Goal: Task Accomplishment & Management: Manage account settings

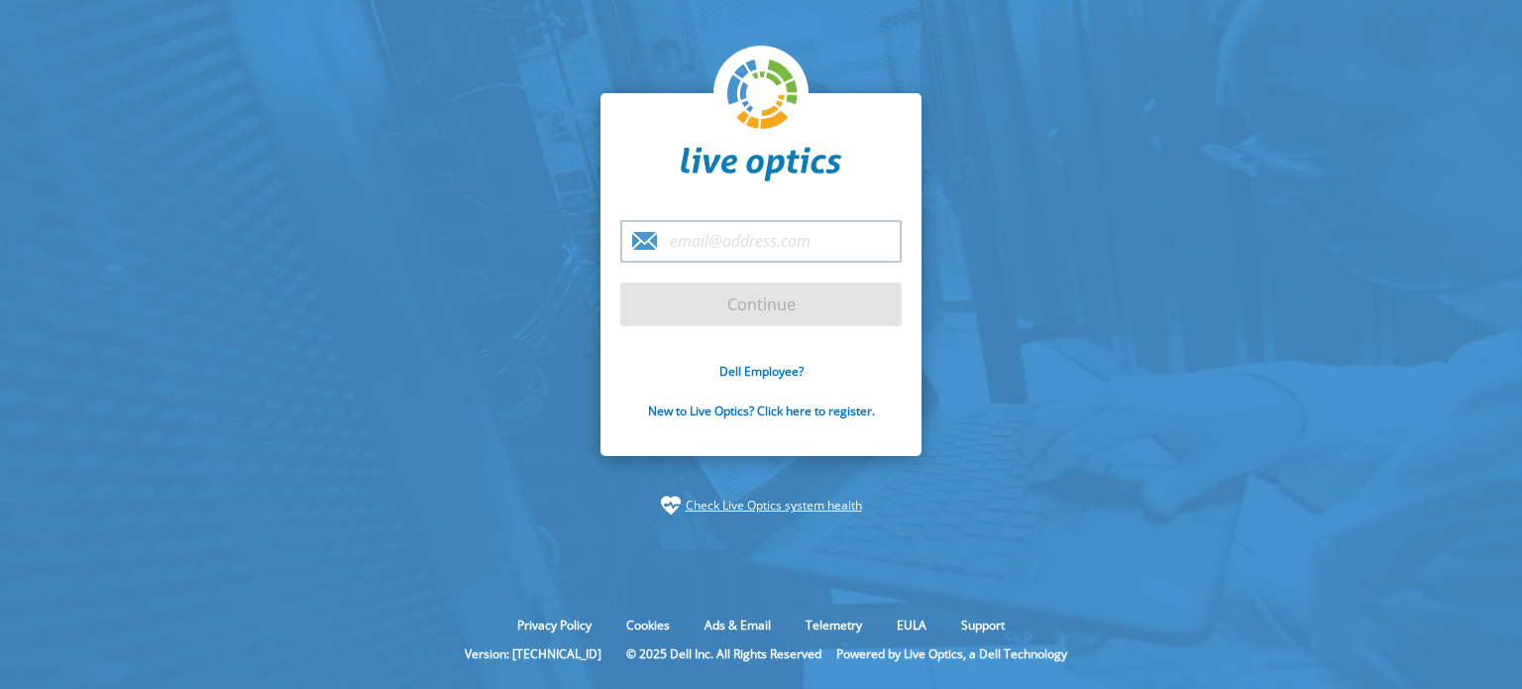
click at [732, 229] on input "email" at bounding box center [760, 241] width 281 height 43
click at [730, 235] on input "email" at bounding box center [760, 241] width 281 height 43
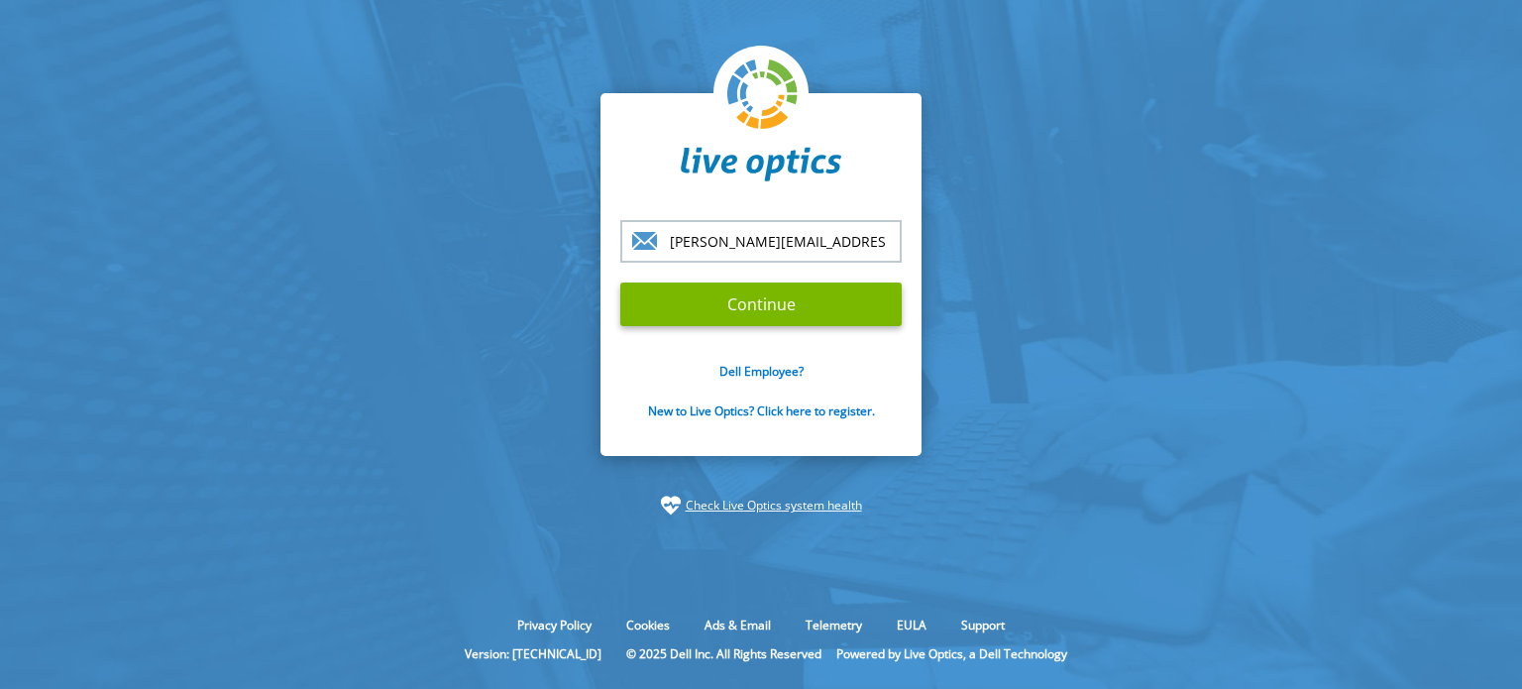
type input "[PERSON_NAME][EMAIL_ADDRESS][DOMAIN_NAME]"
click at [620, 282] on input "Continue" at bounding box center [760, 304] width 281 height 44
click at [785, 291] on input "Continue" at bounding box center [760, 304] width 281 height 44
click at [686, 314] on input "Continue" at bounding box center [760, 304] width 281 height 44
click at [788, 304] on input "Continue" at bounding box center [760, 304] width 281 height 44
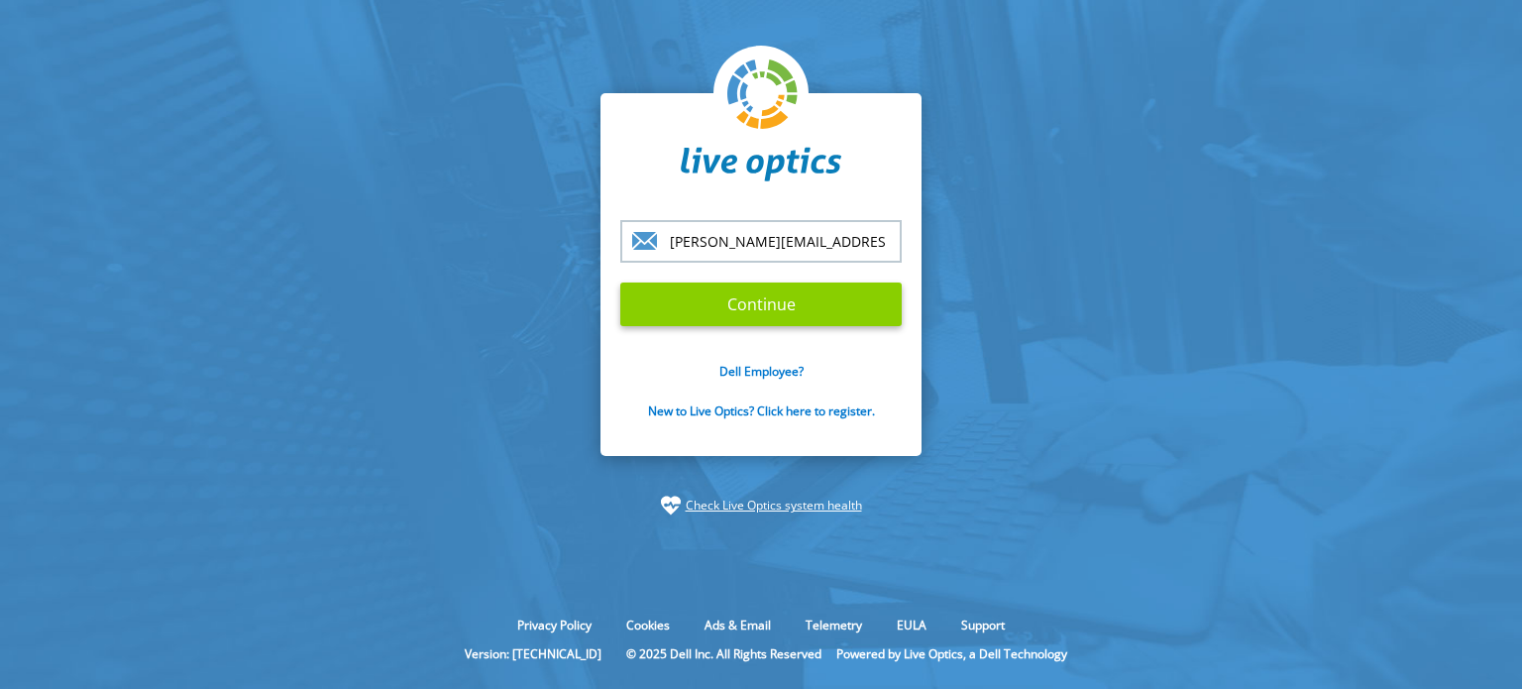
click at [773, 318] on input "Continue" at bounding box center [760, 304] width 281 height 44
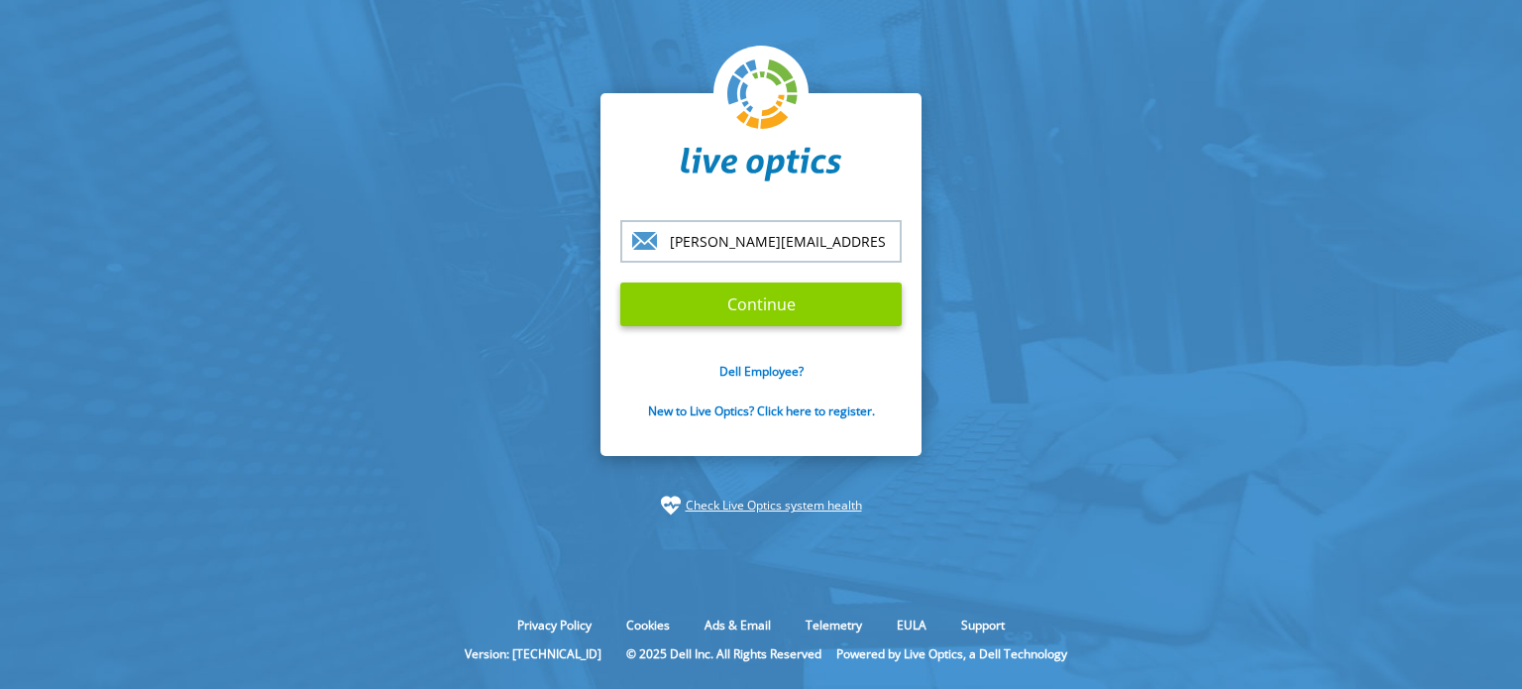
click at [773, 318] on input "Continue" at bounding box center [760, 304] width 281 height 44
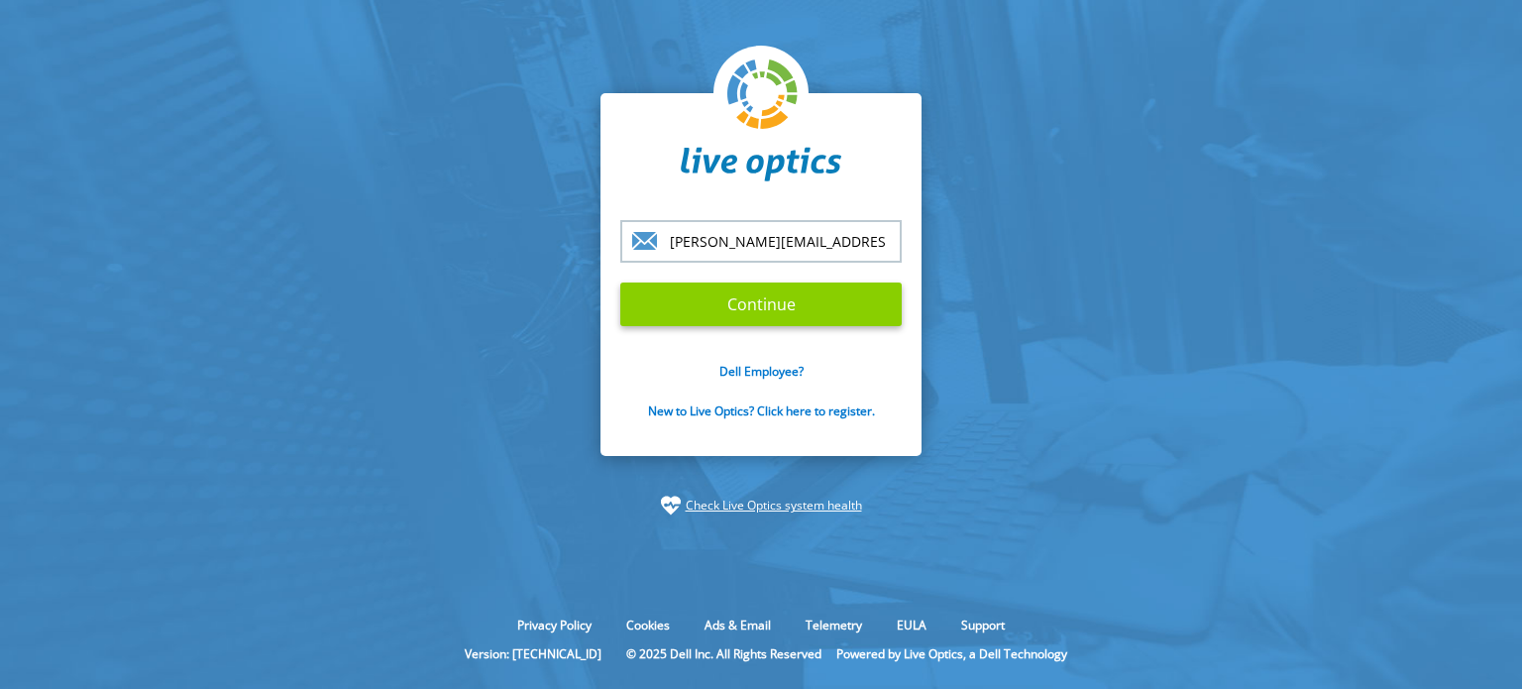
click at [817, 308] on input "Continue" at bounding box center [760, 304] width 281 height 44
click at [750, 301] on input "Continue" at bounding box center [760, 304] width 281 height 44
click at [829, 237] on input "[PERSON_NAME][EMAIL_ADDRESS][DOMAIN_NAME]" at bounding box center [760, 241] width 281 height 43
click at [620, 282] on input "Continue" at bounding box center [760, 304] width 281 height 44
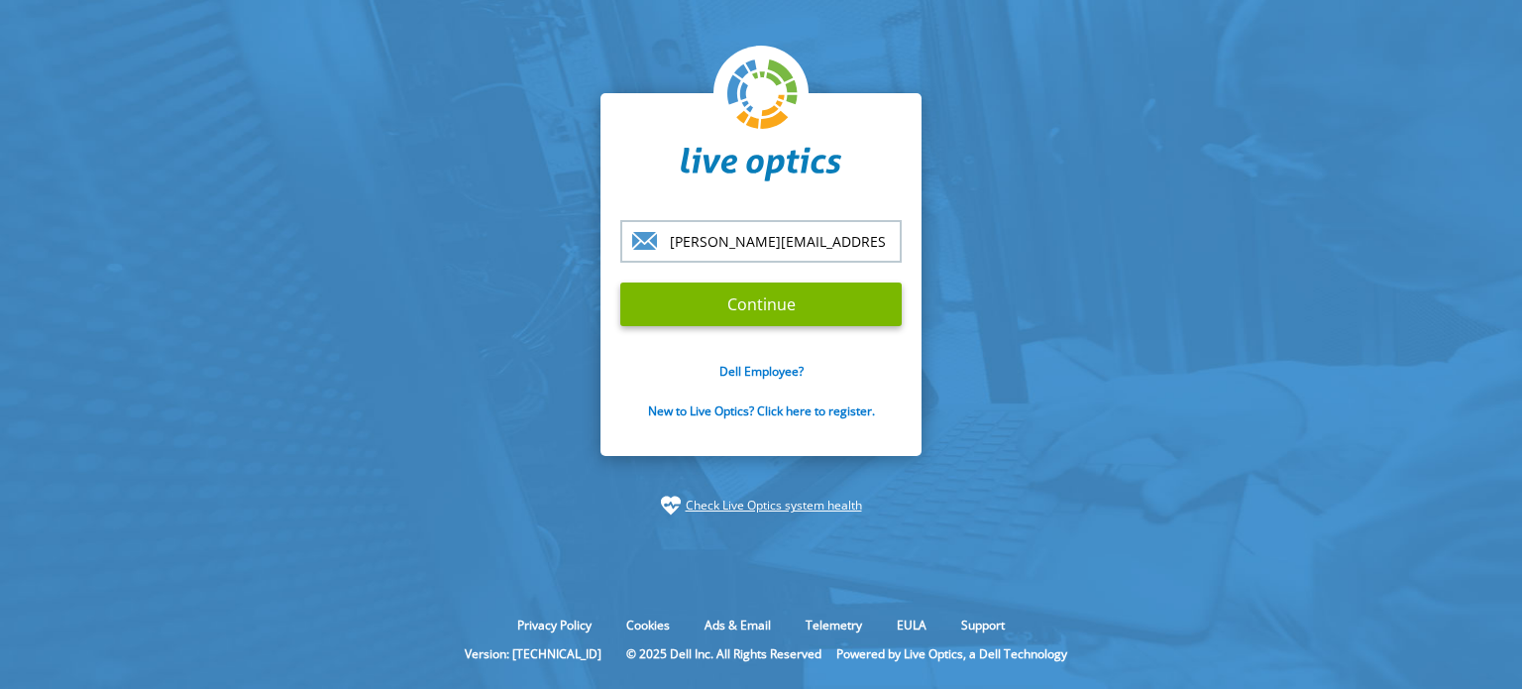
click at [620, 282] on input "Continue" at bounding box center [760, 304] width 281 height 44
